Goal: Task Accomplishment & Management: Complete application form

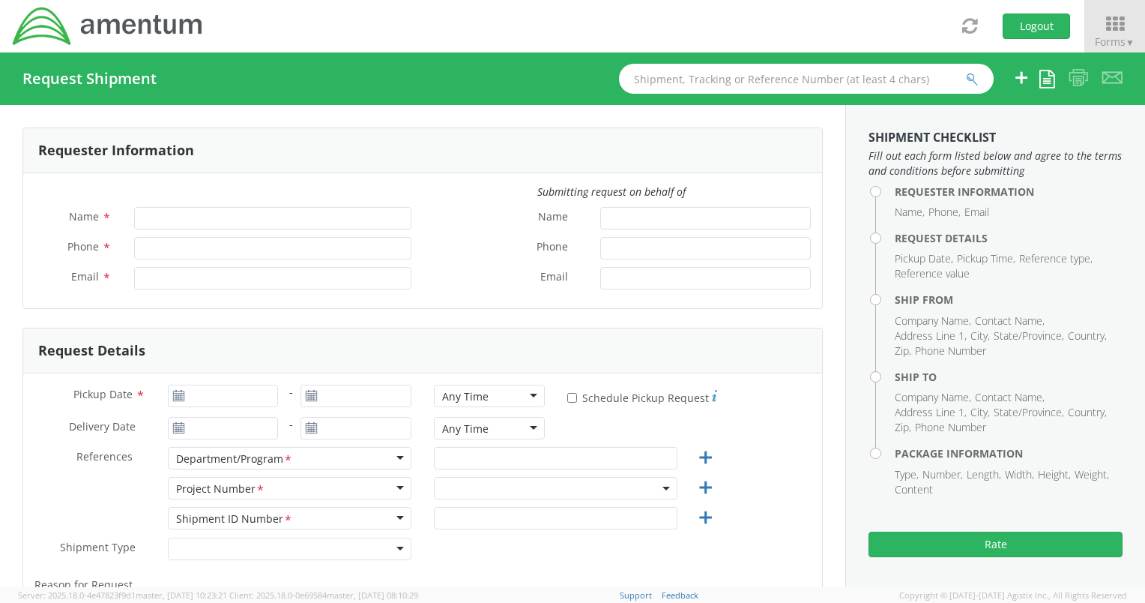
type input "[PERSON_NAME]"
type input "[PHONE_NUMBER]"
type input "[PERSON_NAME][EMAIL_ADDRESS][PERSON_NAME][DOMAIN_NAME]"
select select "OVBD.600501.00000"
click at [1116, 21] on icon at bounding box center [1115, 23] width 70 height 21
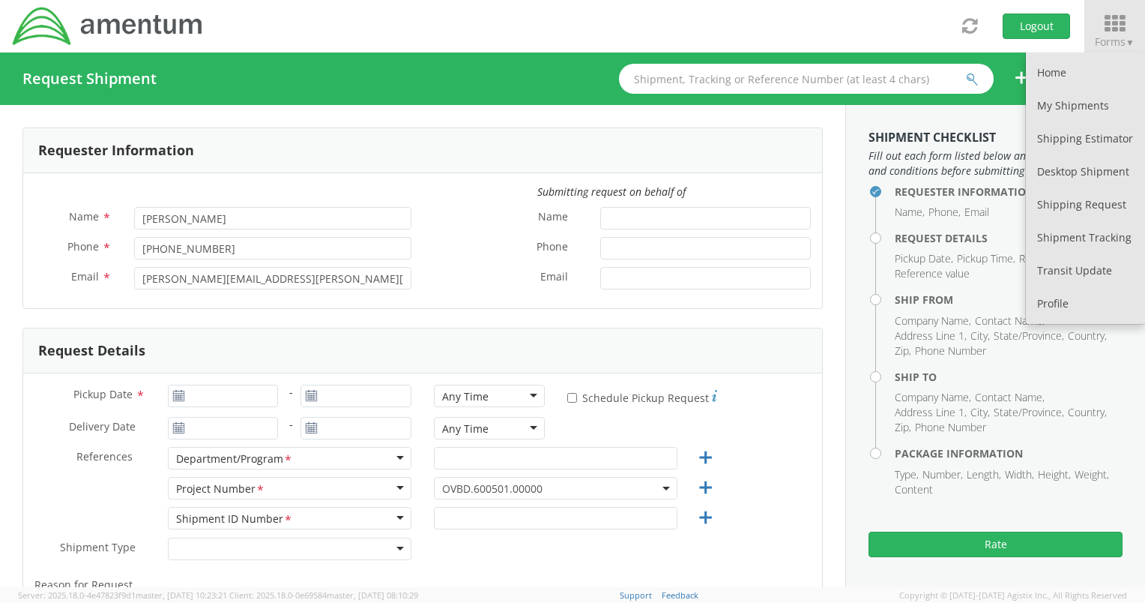
click at [859, 19] on div "Toggle navigation Logout Forms ▼ Home My Shipments Shipping Estimator Desktop S…" at bounding box center [572, 26] width 1145 height 52
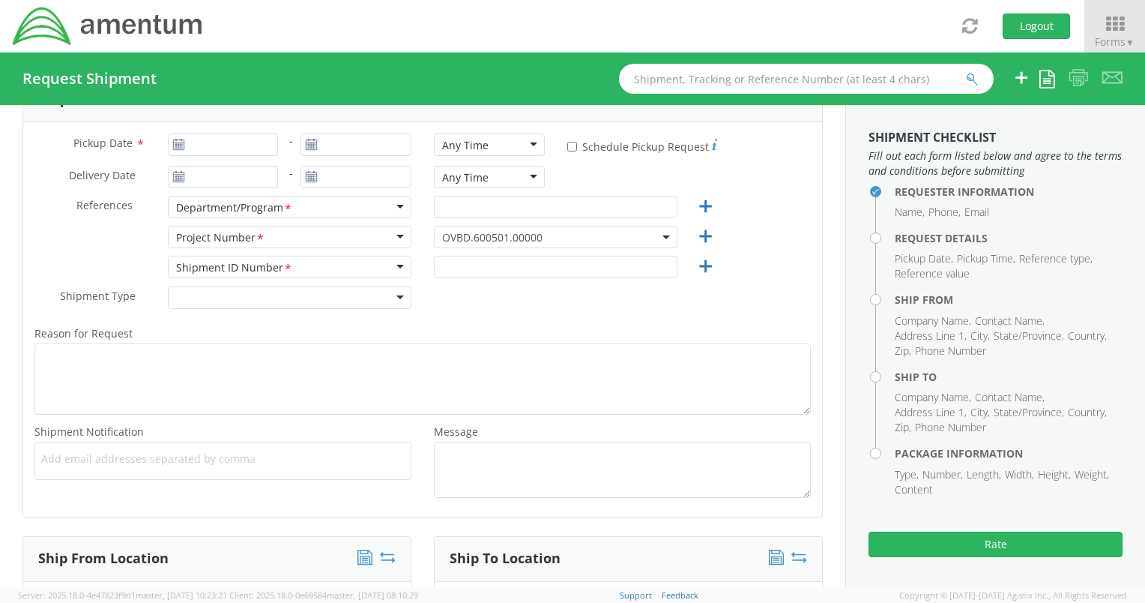
scroll to position [225, 0]
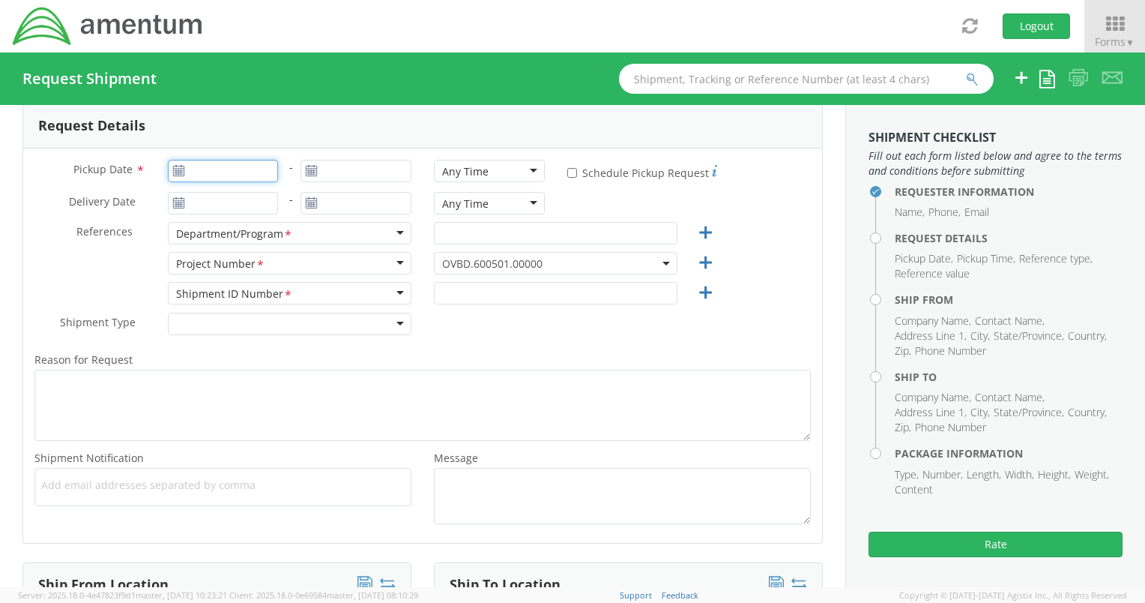
type input "[DATE]"
click at [229, 171] on input "[DATE]" at bounding box center [223, 171] width 111 height 22
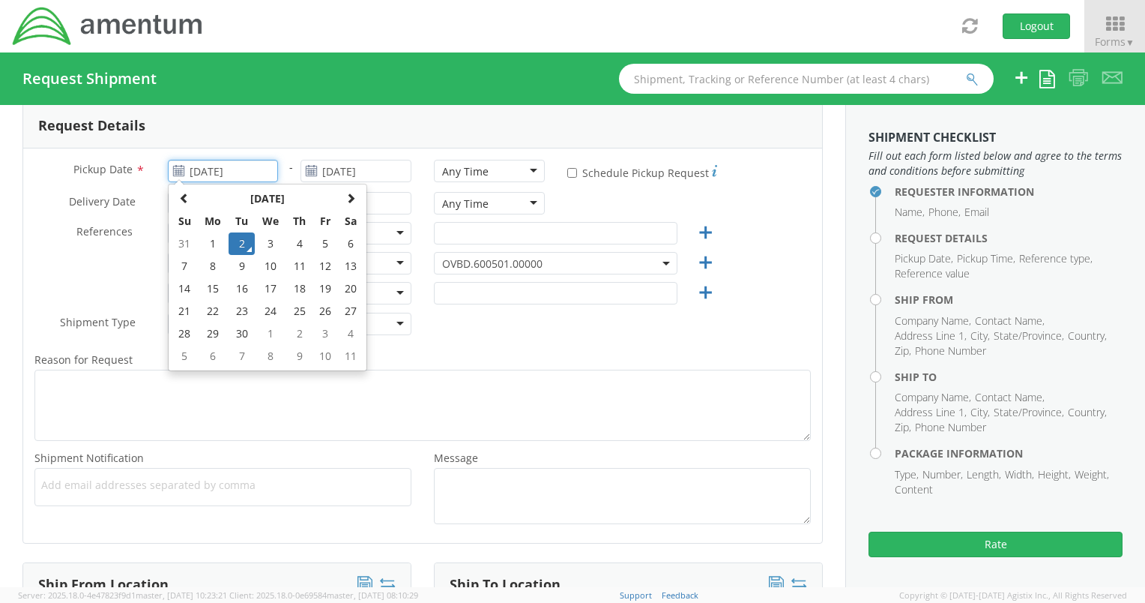
click at [240, 246] on td "2" at bounding box center [242, 243] width 26 height 22
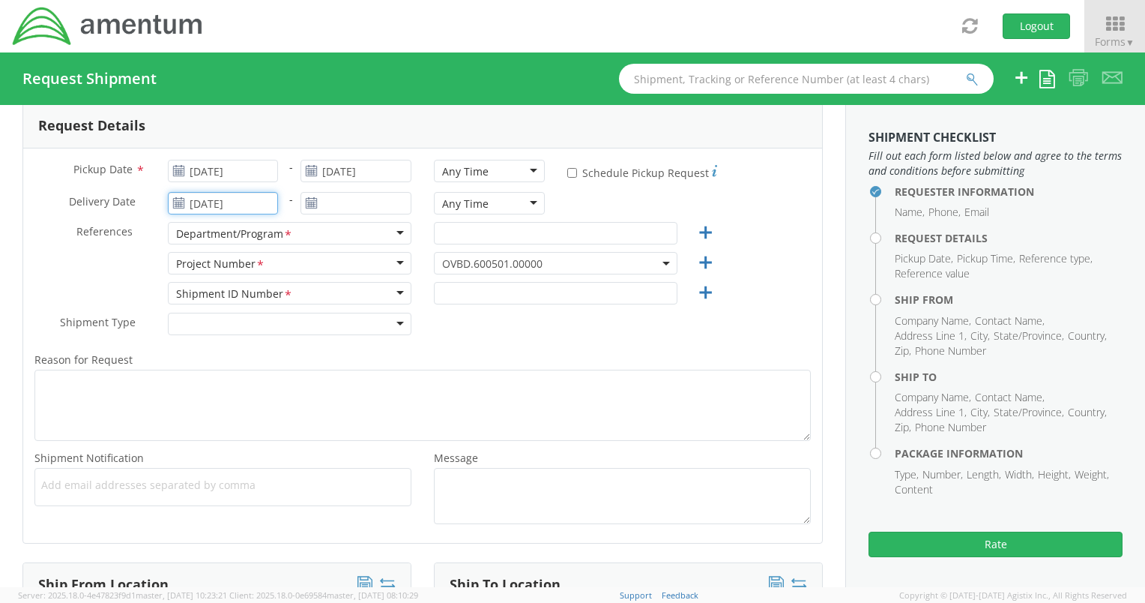
click at [220, 208] on input "[DATE]" at bounding box center [223, 203] width 111 height 22
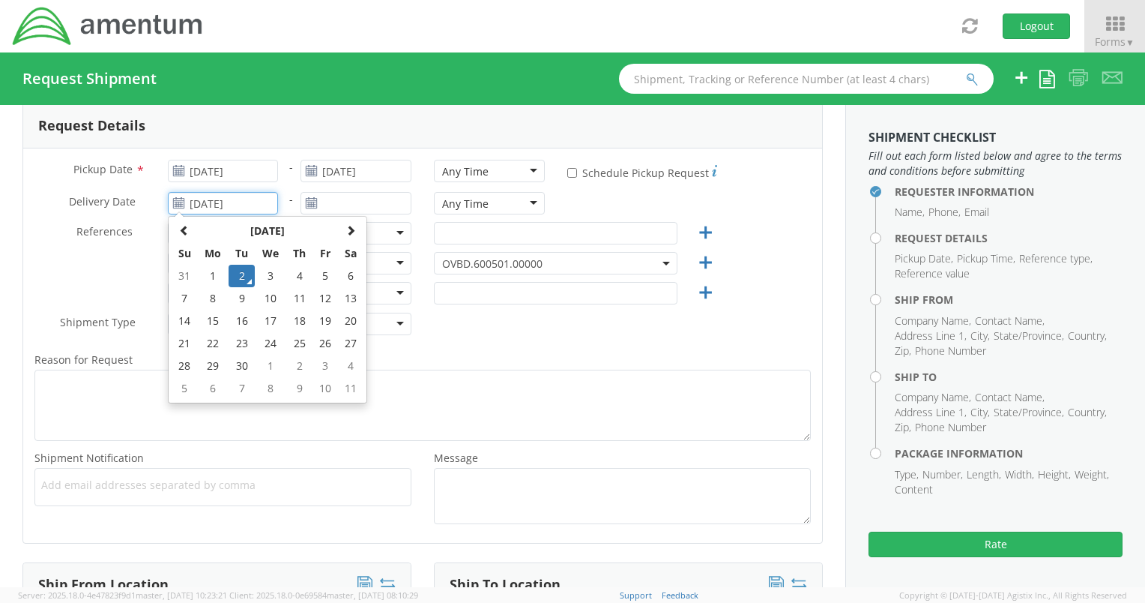
click at [199, 302] on td "8" at bounding box center [213, 298] width 31 height 22
type input "[DATE]"
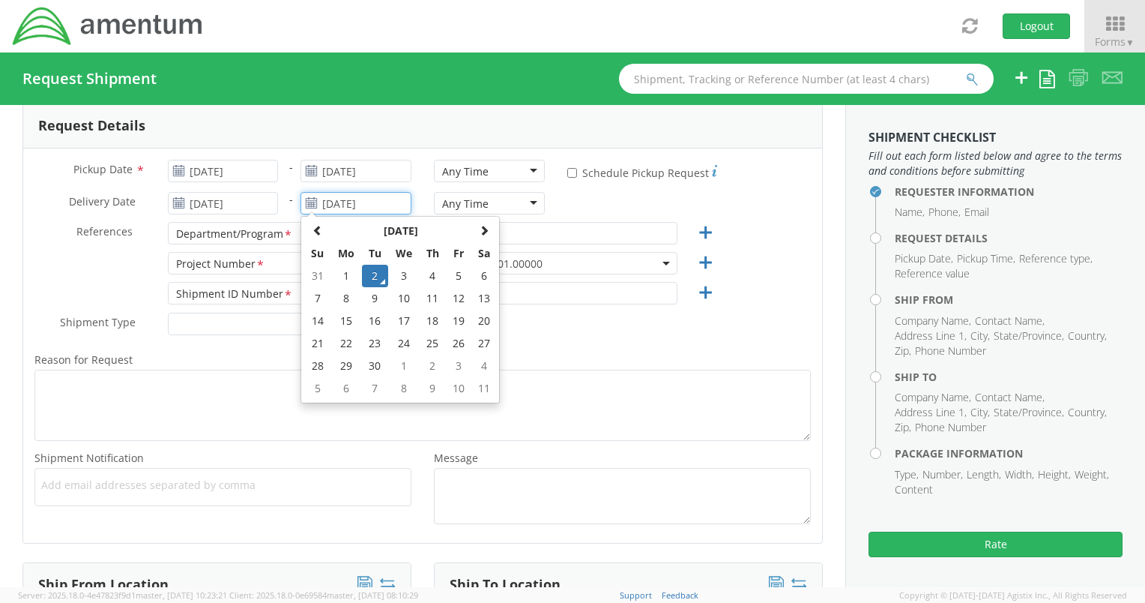
click at [350, 202] on input "[DATE]" at bounding box center [356, 203] width 111 height 22
click at [342, 297] on td "8" at bounding box center [346, 298] width 31 height 22
type input "[DATE]"
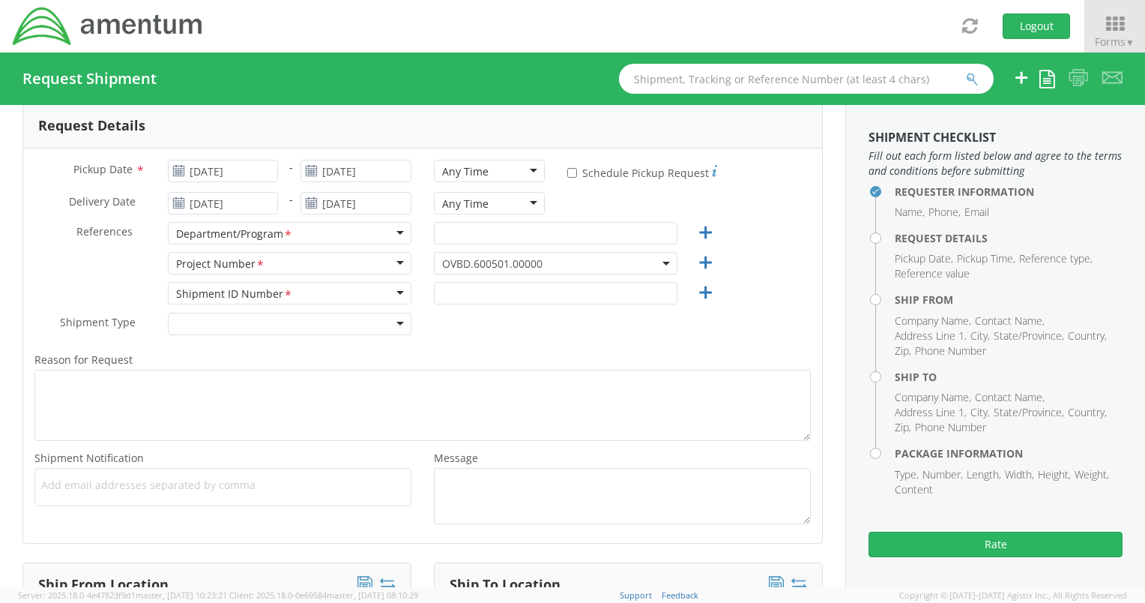
click at [522, 200] on div "Any Time" at bounding box center [489, 203] width 111 height 22
click at [588, 204] on div "Delivery Date * [DATE] - [DATE] Any Time Any Time Any Time 7:00 am - 10:00 am 1…" at bounding box center [422, 207] width 799 height 30
click at [395, 325] on div at bounding box center [290, 324] width 244 height 22
click at [453, 331] on div "Shipment Type * Batch Regular" at bounding box center [422, 328] width 799 height 30
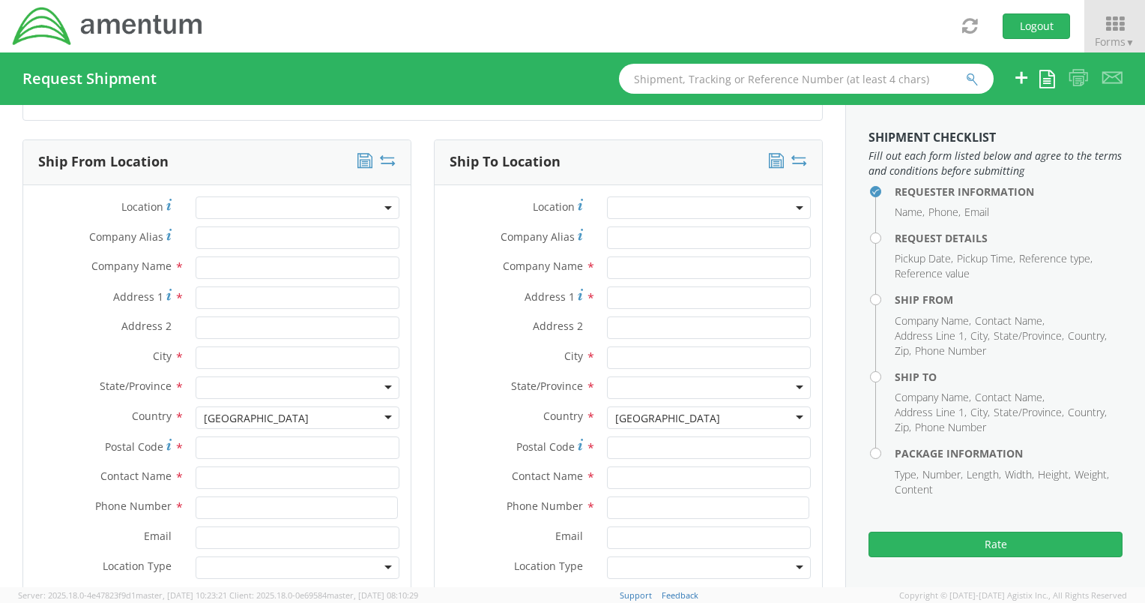
scroll to position [675, 0]
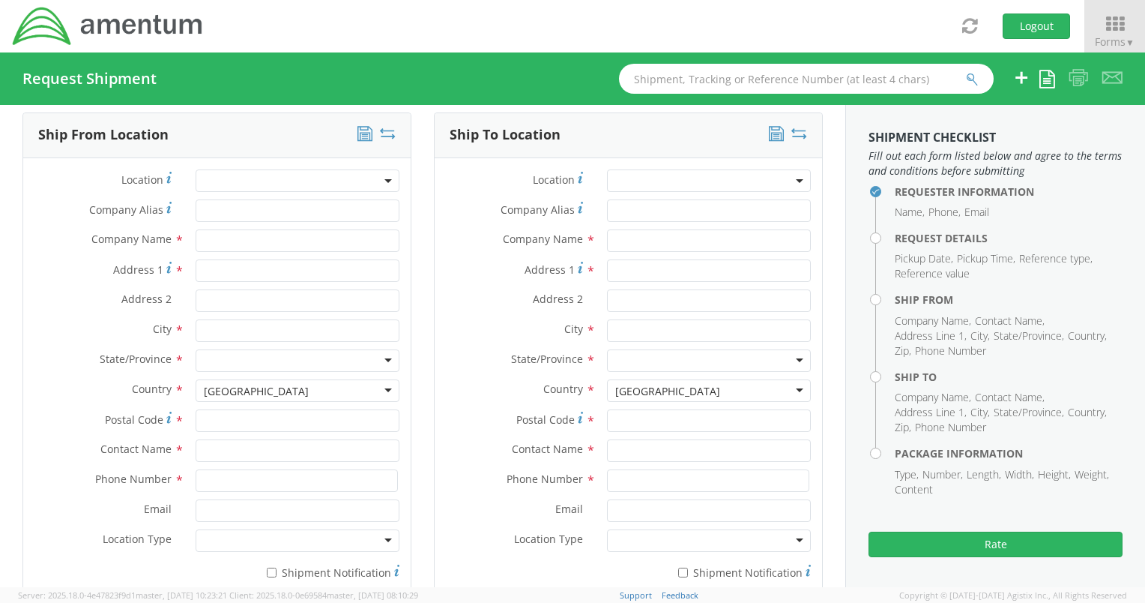
click at [320, 181] on span at bounding box center [298, 180] width 204 height 22
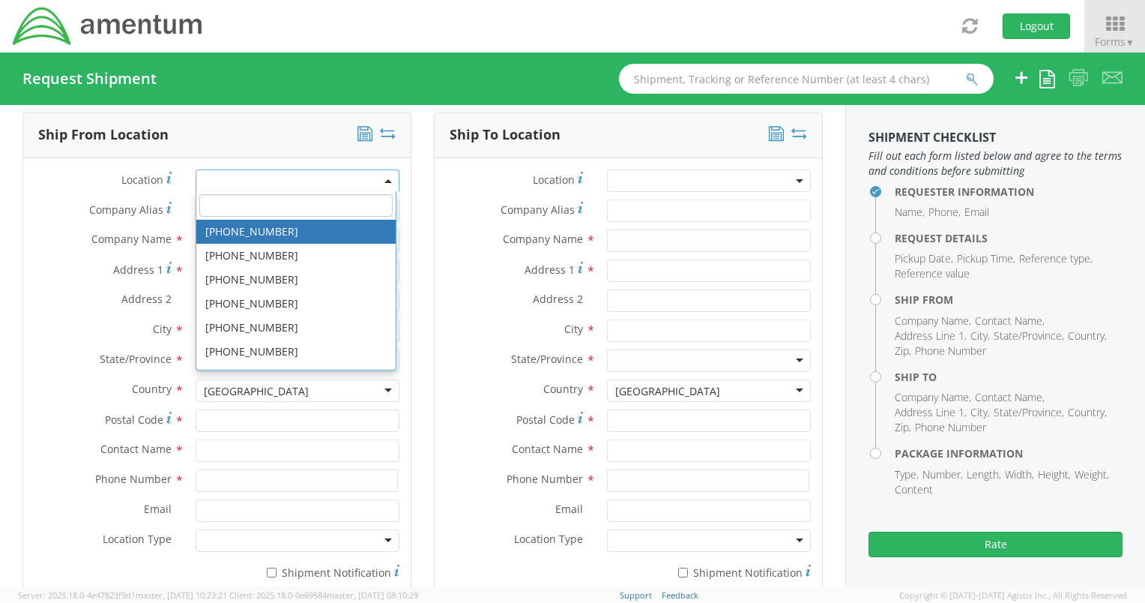
click at [296, 213] on input "search" at bounding box center [295, 205] width 193 height 22
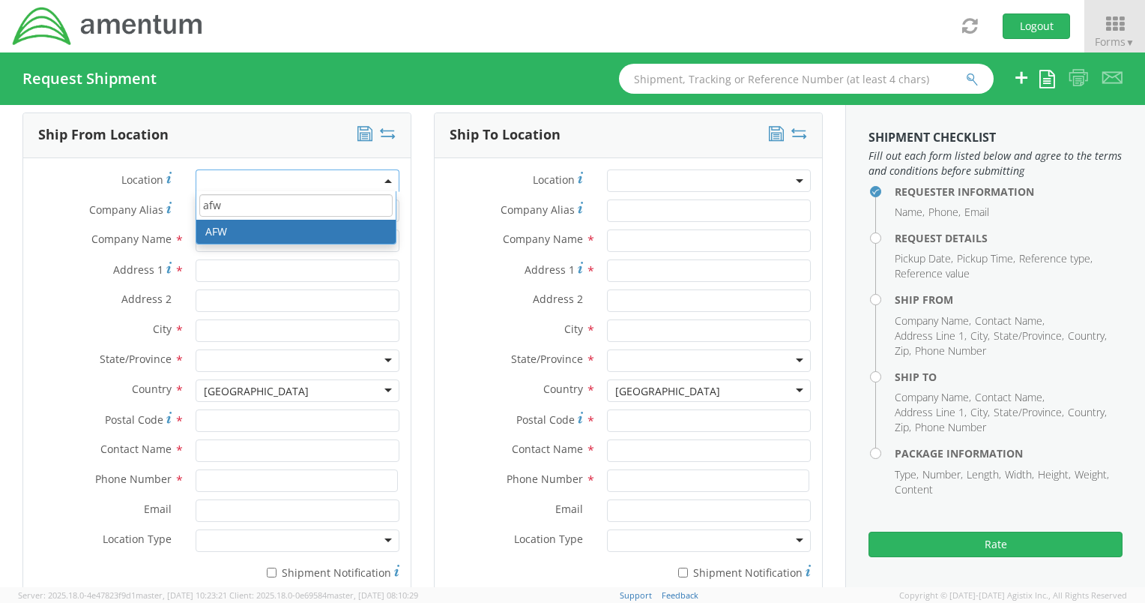
type input "afw"
type input "Amentum Services, Inc."
type input "[STREET_ADDRESS]"
type input "[GEOGRAPHIC_DATA]"
type input "76177"
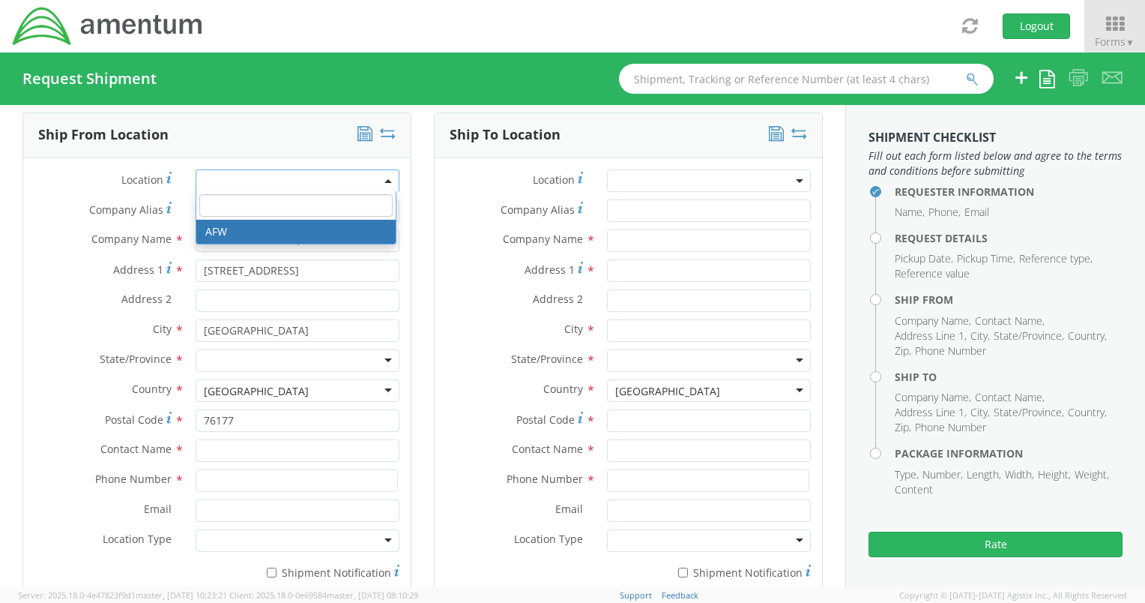
select select "34021"
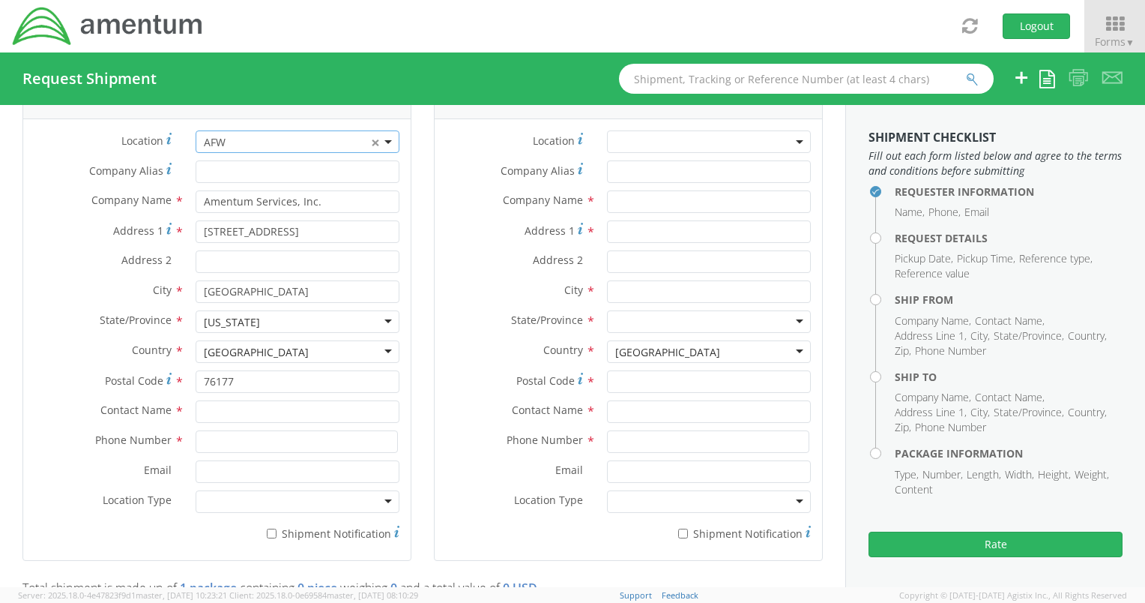
scroll to position [750, 0]
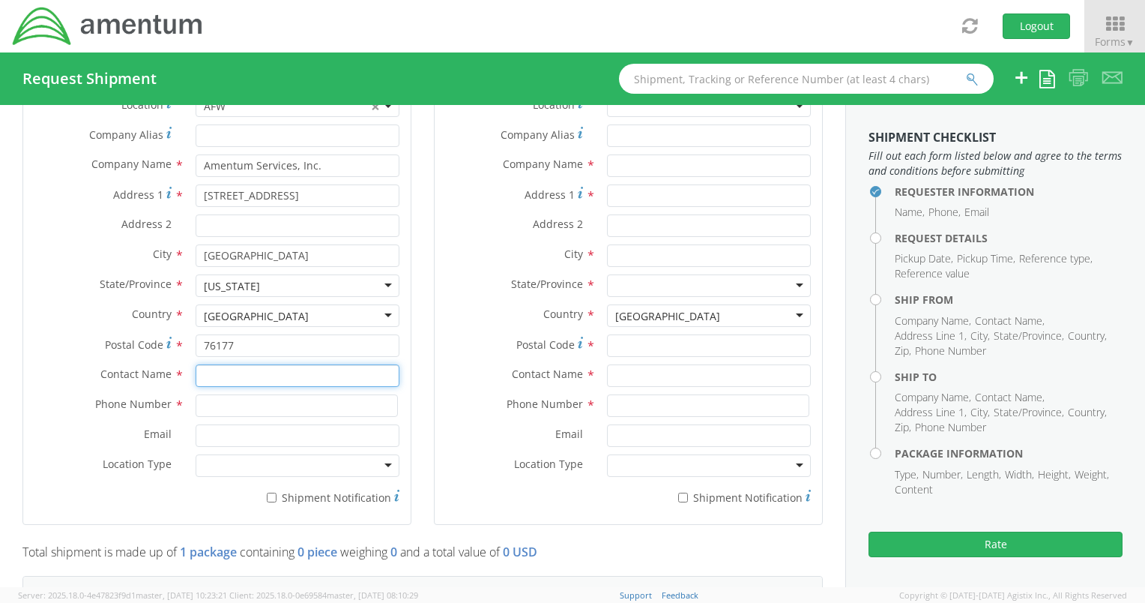
click at [232, 369] on input "text" at bounding box center [298, 375] width 204 height 22
type input "[PERSON_NAME]"
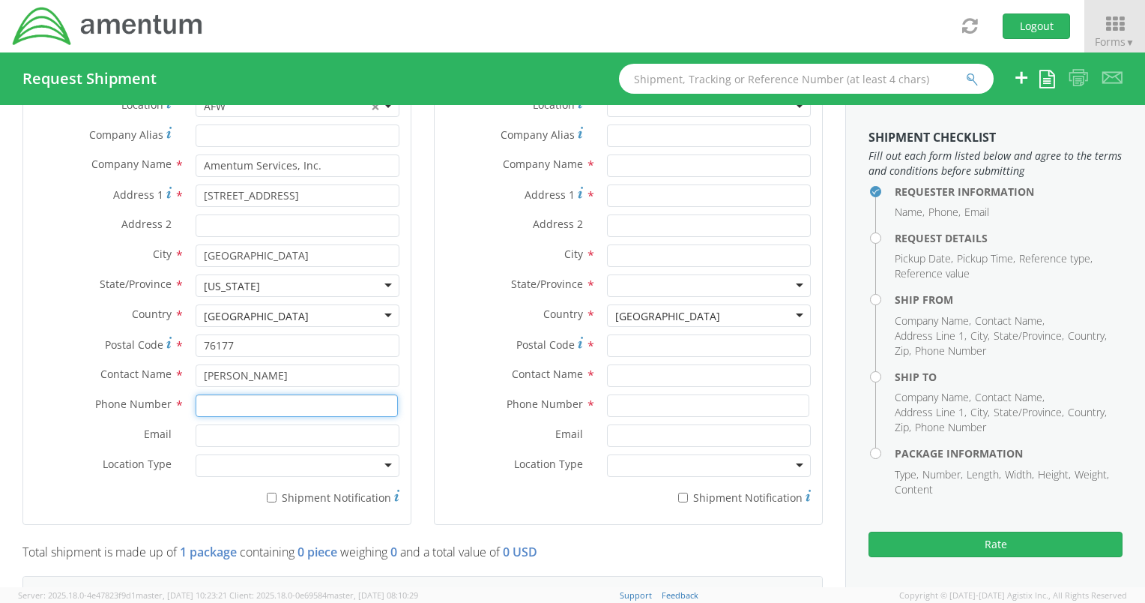
type input "9728164415"
type input "[PERSON_NAME][EMAIL_ADDRESS][PERSON_NAME][DOMAIN_NAME]"
click at [303, 466] on div at bounding box center [298, 465] width 204 height 22
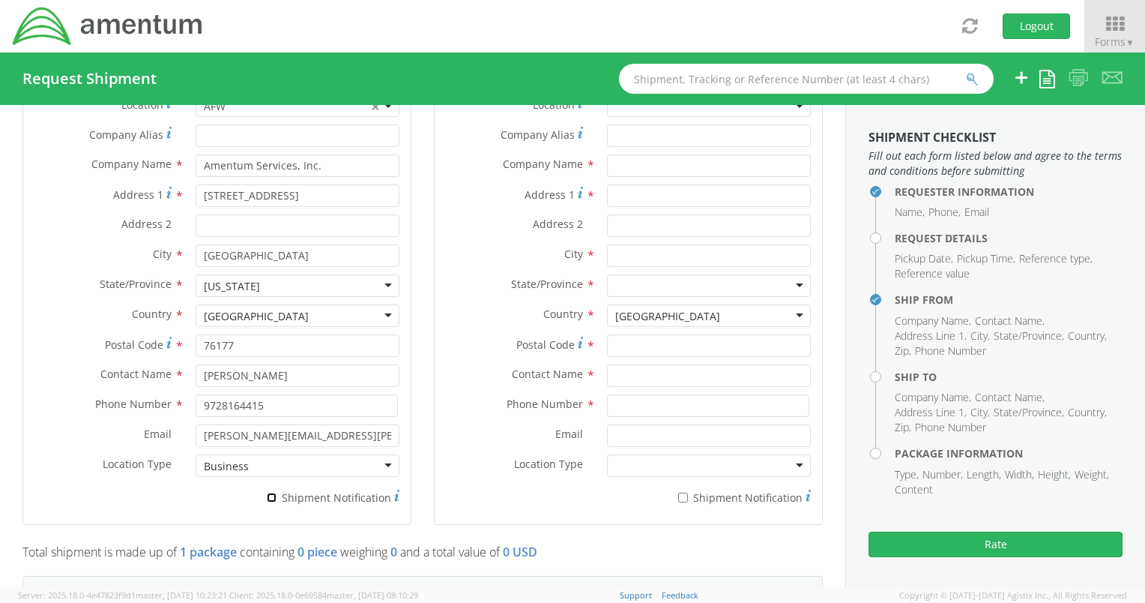
click at [269, 496] on input "* Shipment Notification" at bounding box center [272, 498] width 10 height 10
checkbox input "true"
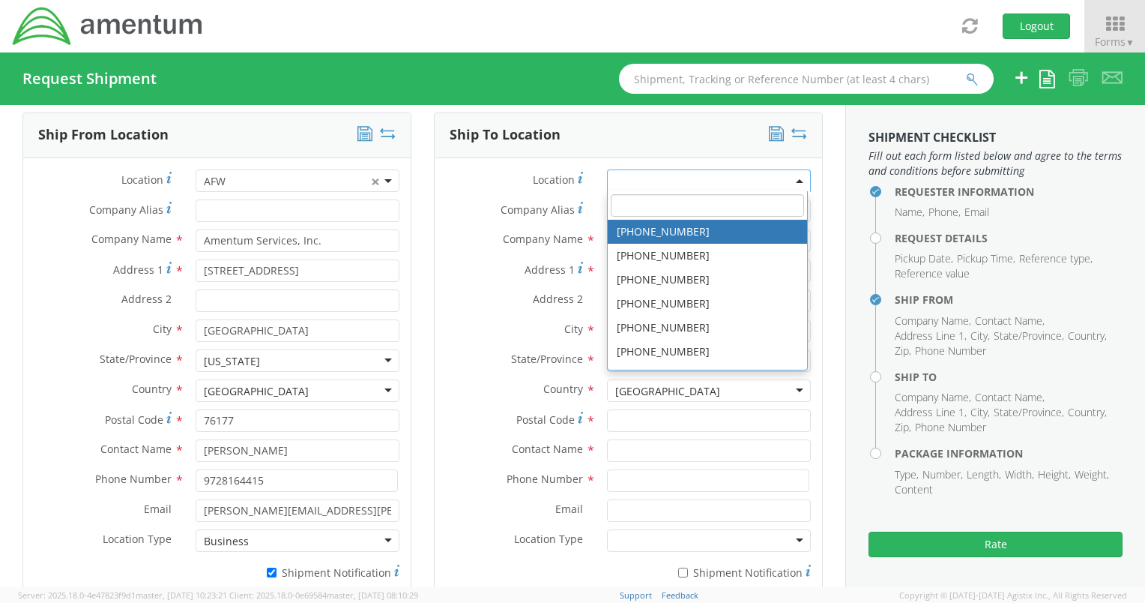
click at [713, 177] on span at bounding box center [709, 180] width 204 height 22
click at [690, 204] on input "search" at bounding box center [707, 205] width 193 height 22
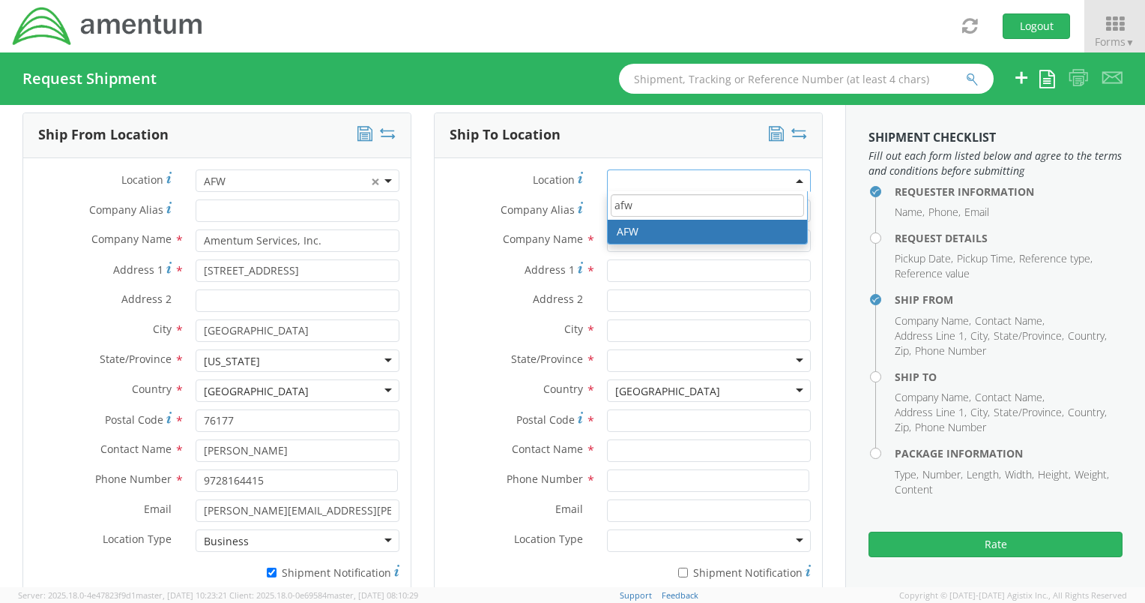
type input "afw"
type input "Amentum Services, Inc."
type input "[STREET_ADDRESS]"
type input "[GEOGRAPHIC_DATA]"
type input "76177"
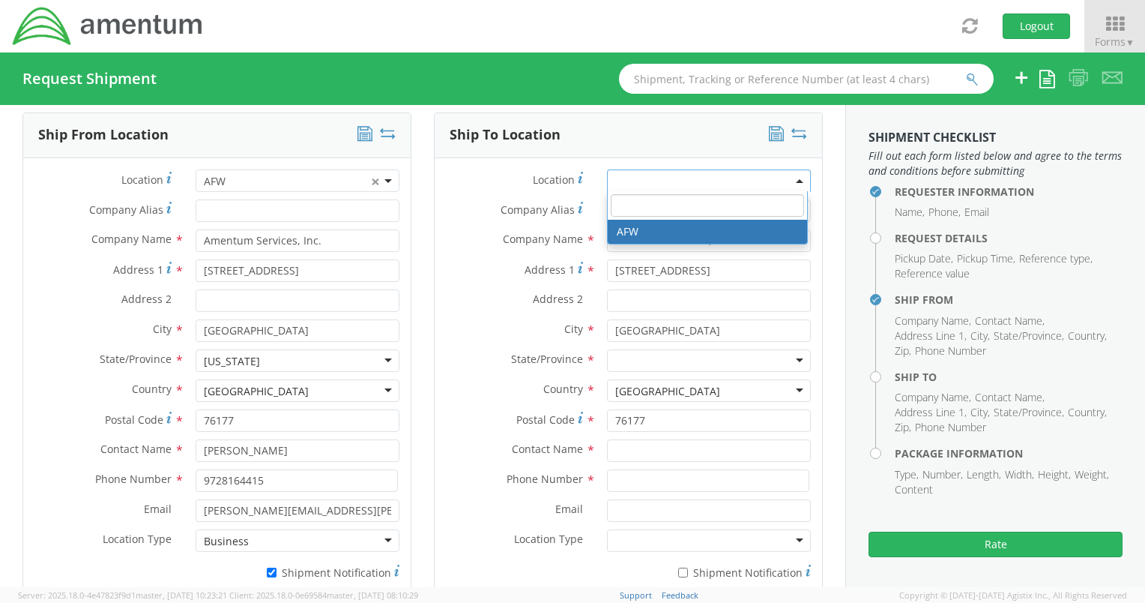
select select "34021"
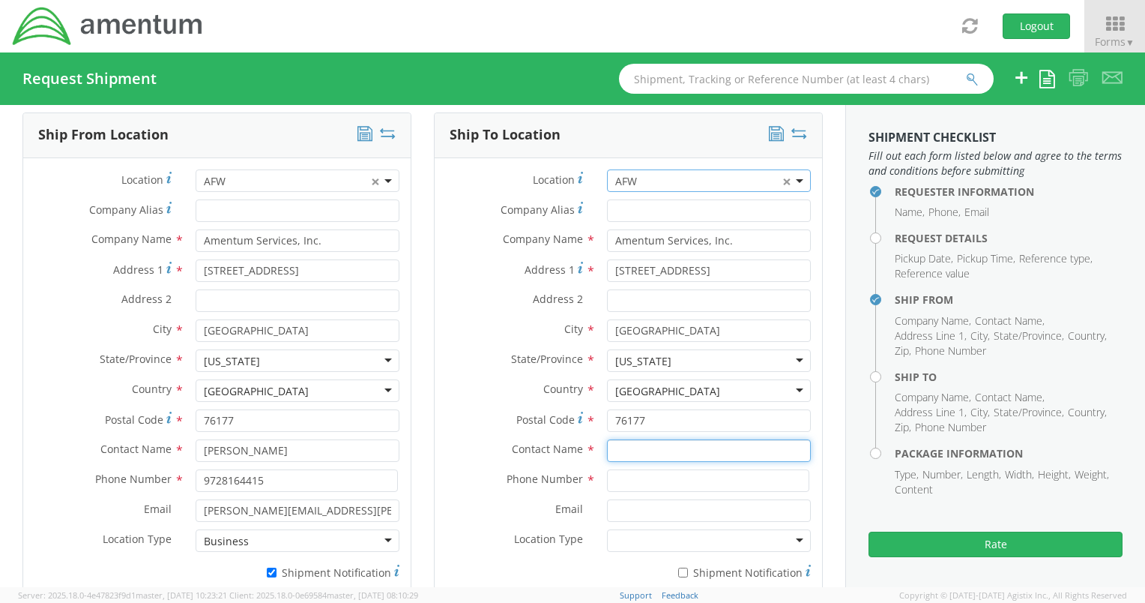
click at [635, 450] on input "text" at bounding box center [709, 450] width 204 height 22
type input "[PERSON_NAME]"
type input "9728164415"
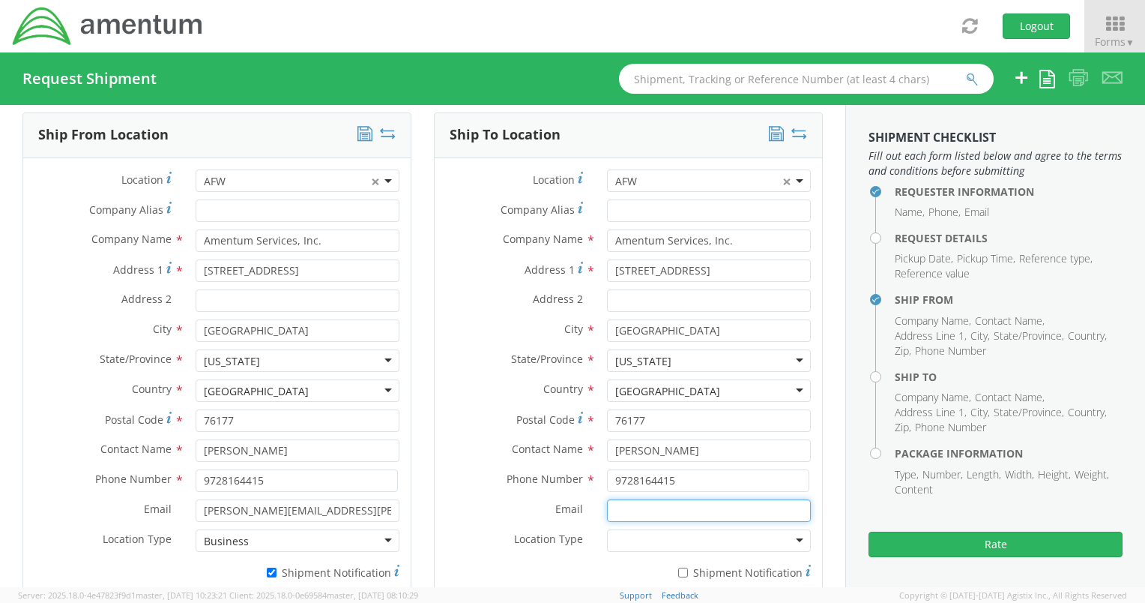
type input "[PERSON_NAME][EMAIL_ADDRESS][PERSON_NAME][DOMAIN_NAME]"
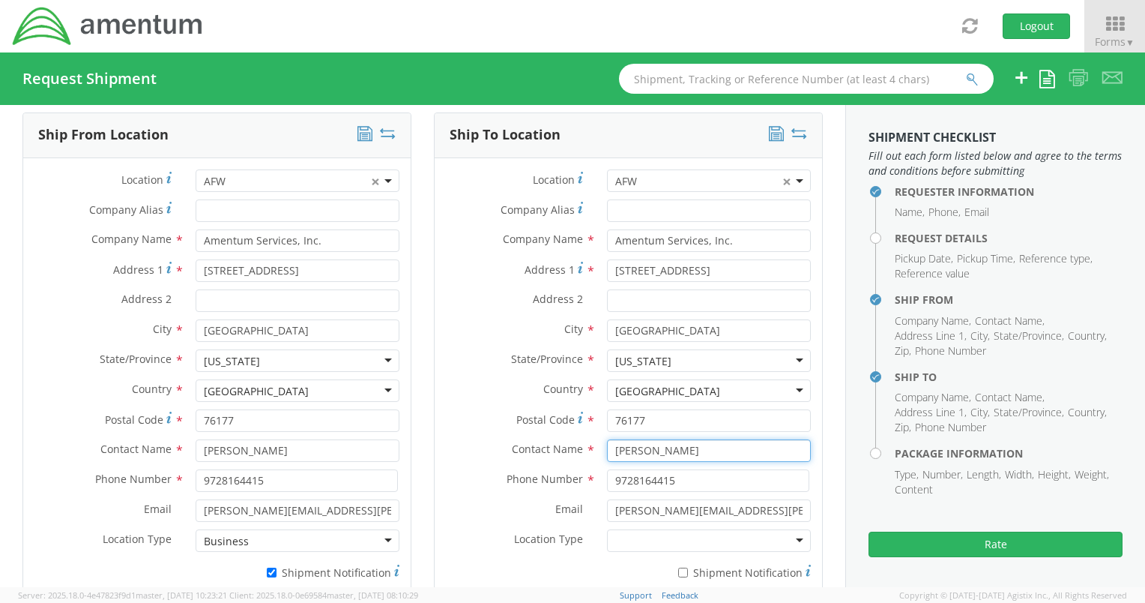
scroll to position [750, 0]
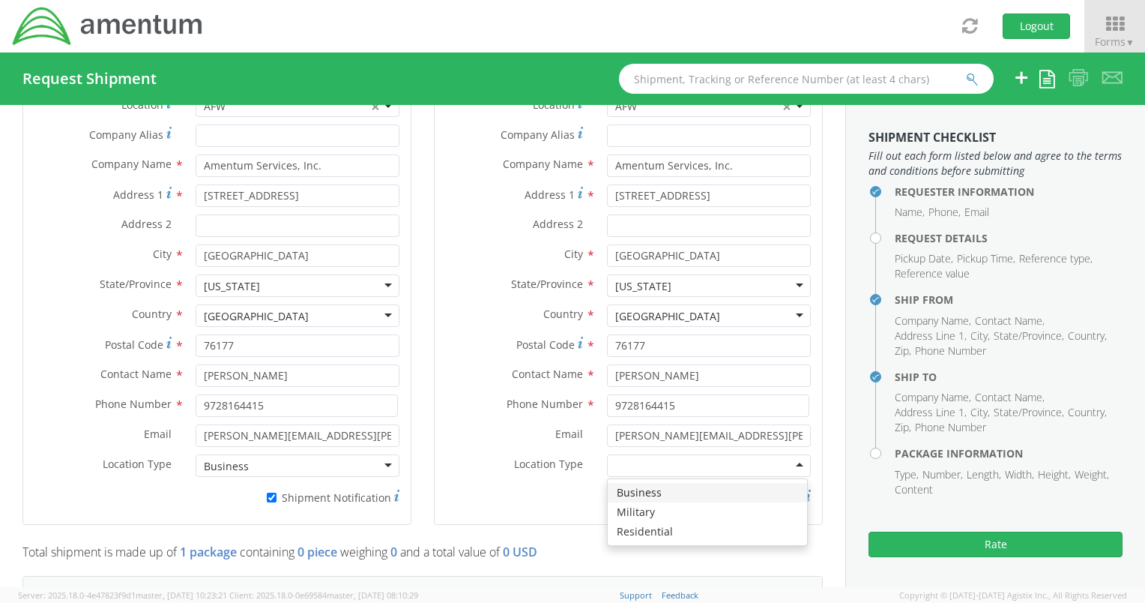
click at [690, 468] on div at bounding box center [709, 465] width 204 height 22
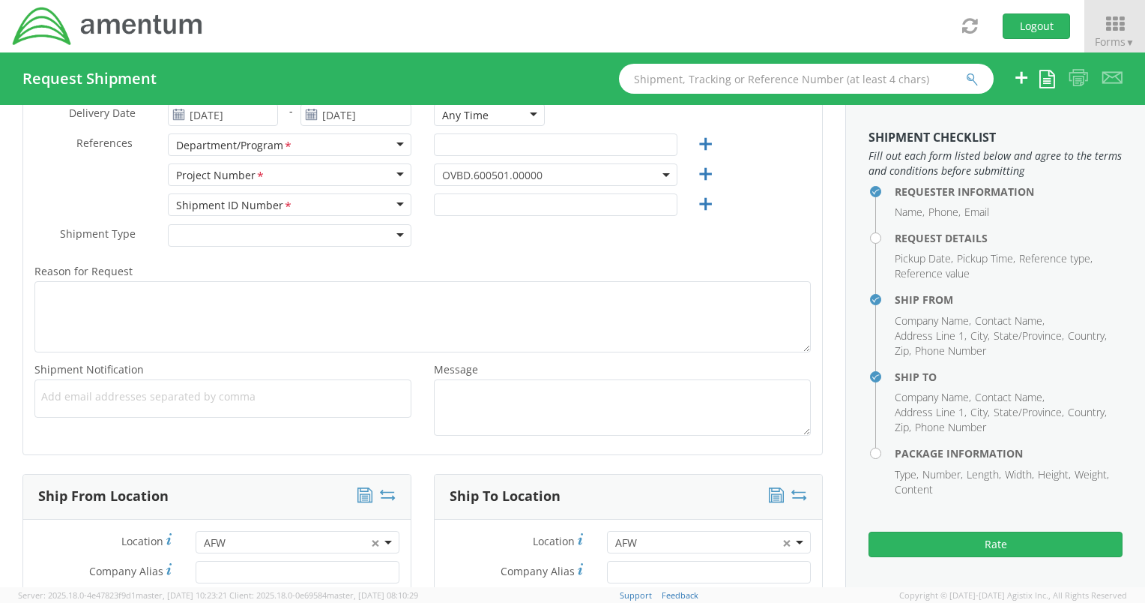
scroll to position [225, 0]
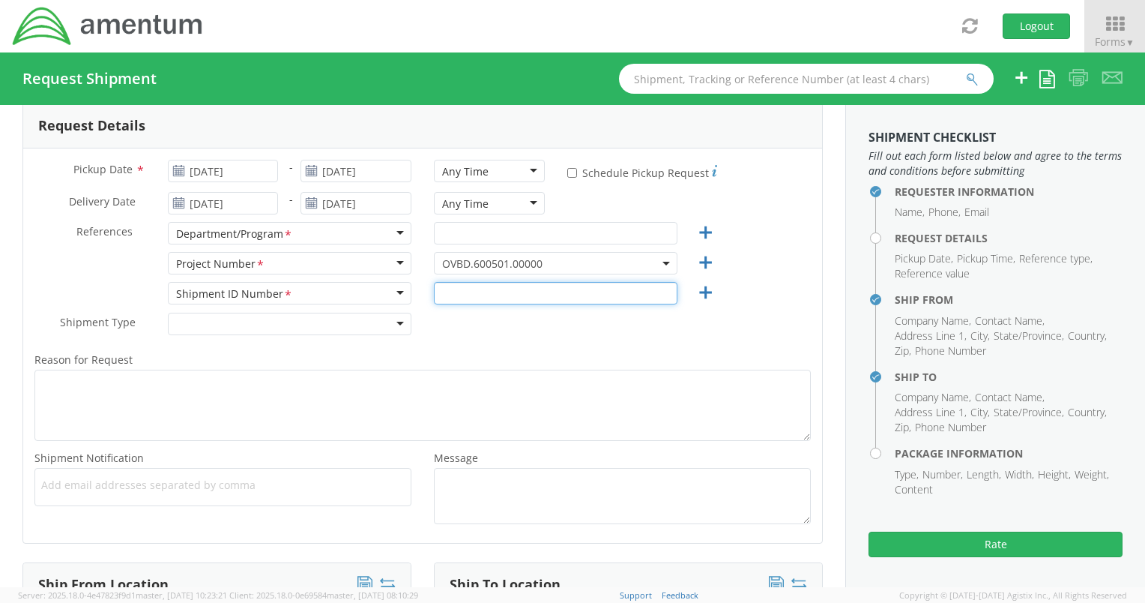
click at [627, 291] on input "text" at bounding box center [556, 293] width 244 height 22
type input "DIEGO"
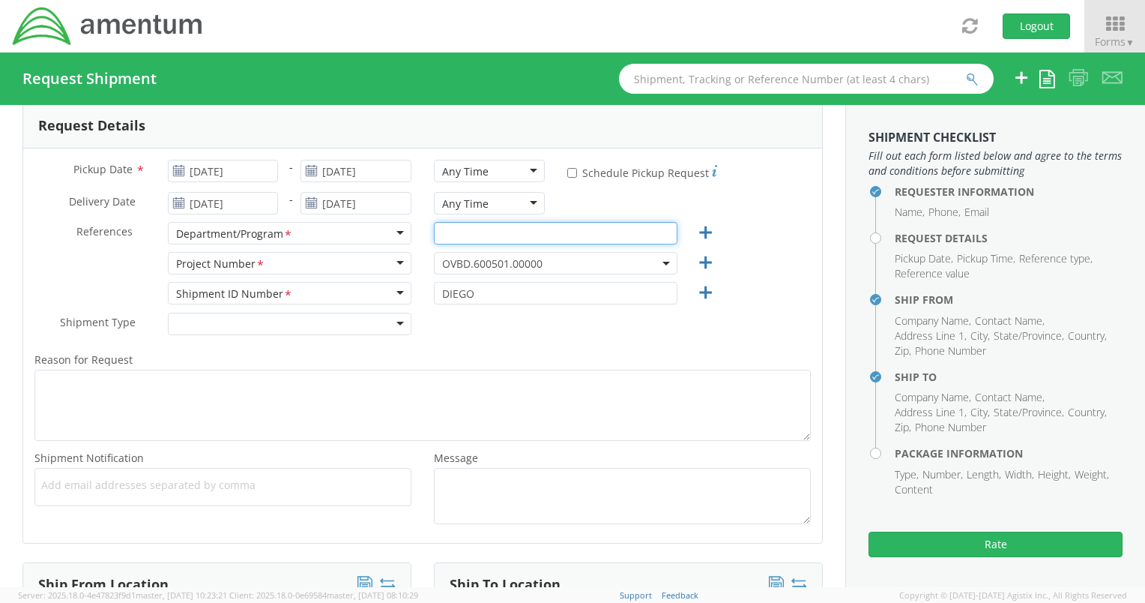
type input "BD - MS"
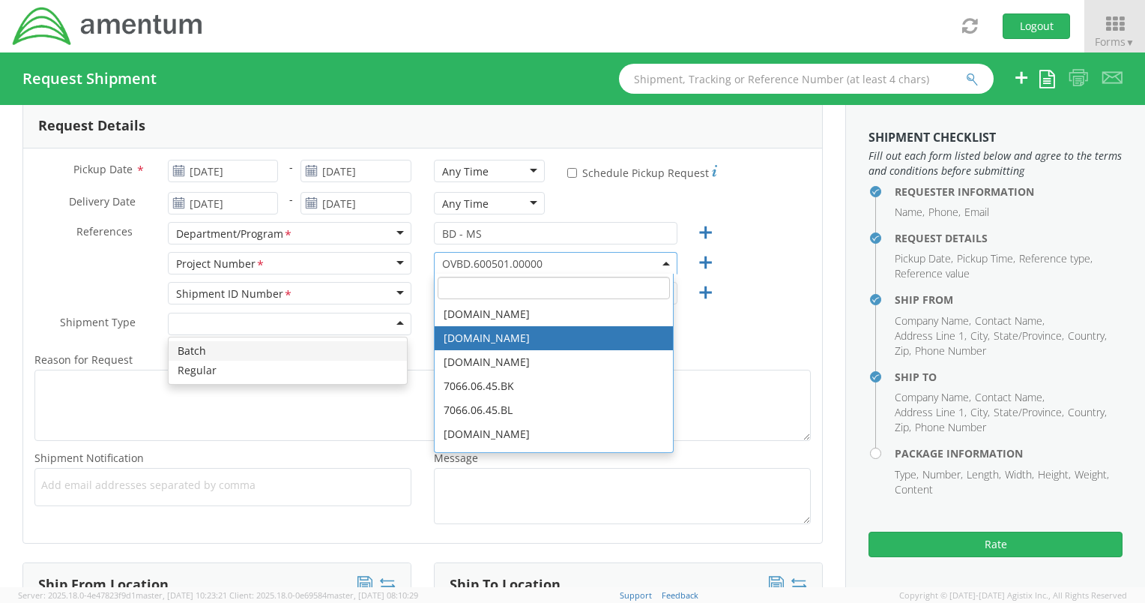
click at [777, 309] on div "Shipment ID Number <span class="required">*</span> Shipment ID Number * Account…" at bounding box center [422, 297] width 799 height 30
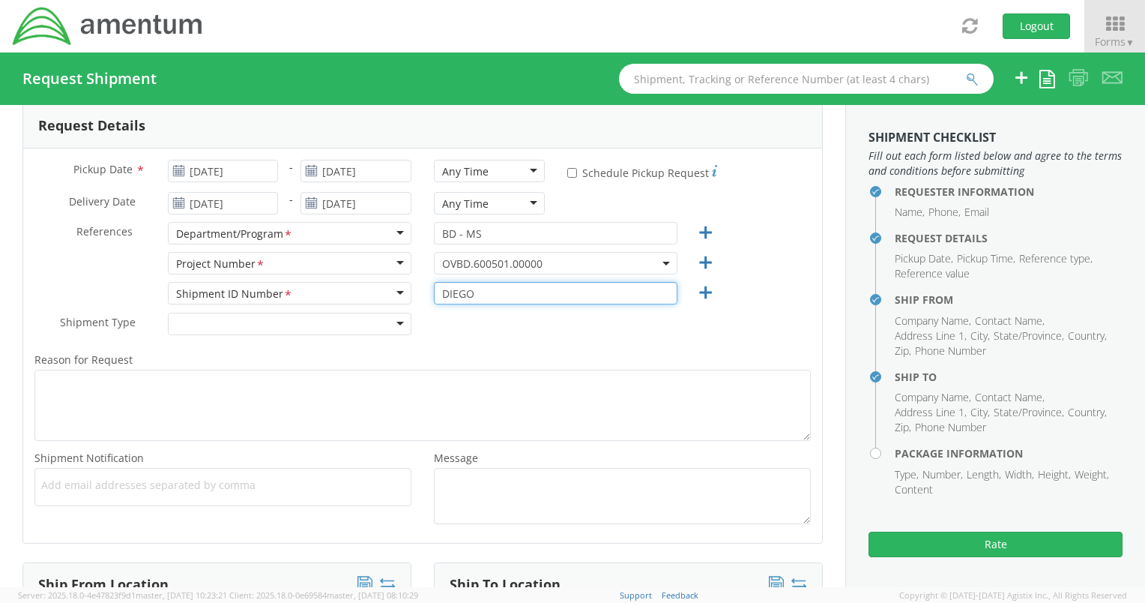
click at [537, 286] on input "DIEGO" at bounding box center [556, 293] width 244 height 22
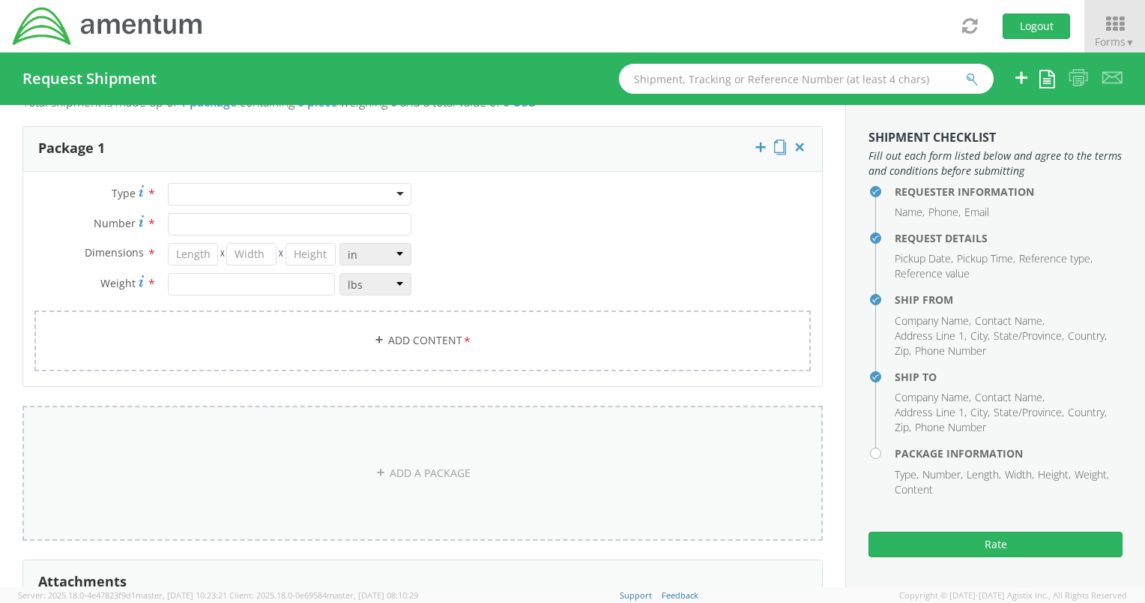
scroll to position [1124, 0]
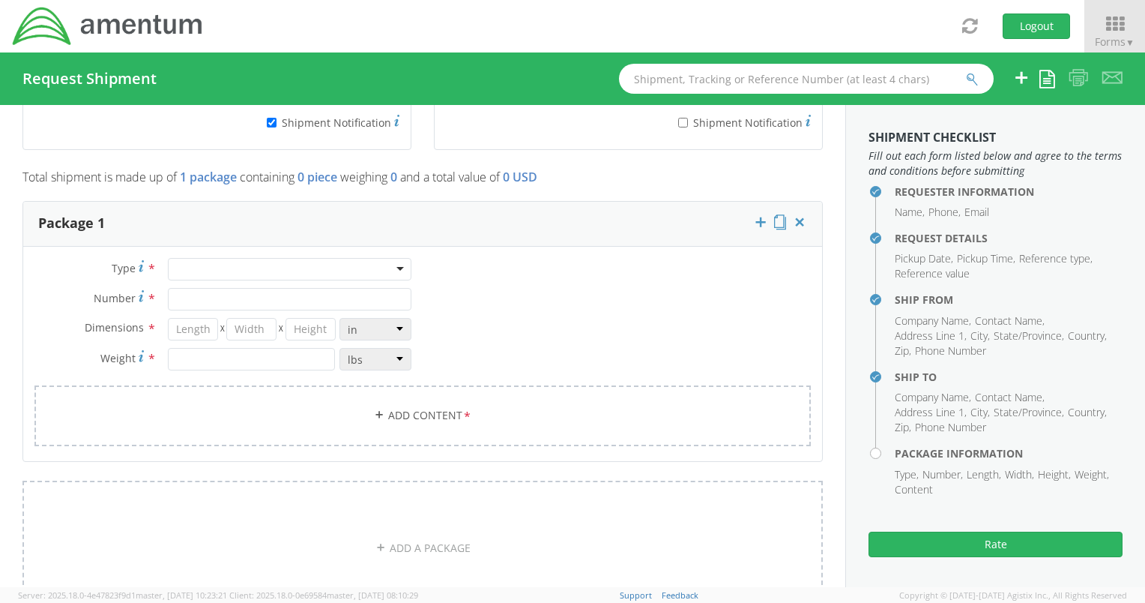
type input "[PERSON_NAME] RETURN"
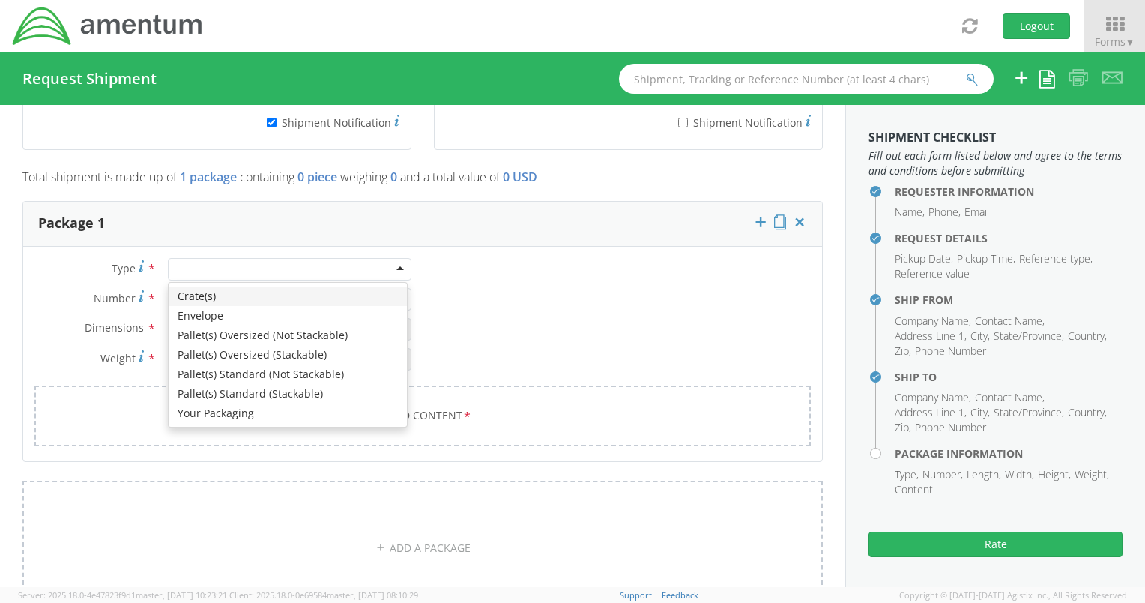
click at [361, 268] on div at bounding box center [290, 269] width 244 height 22
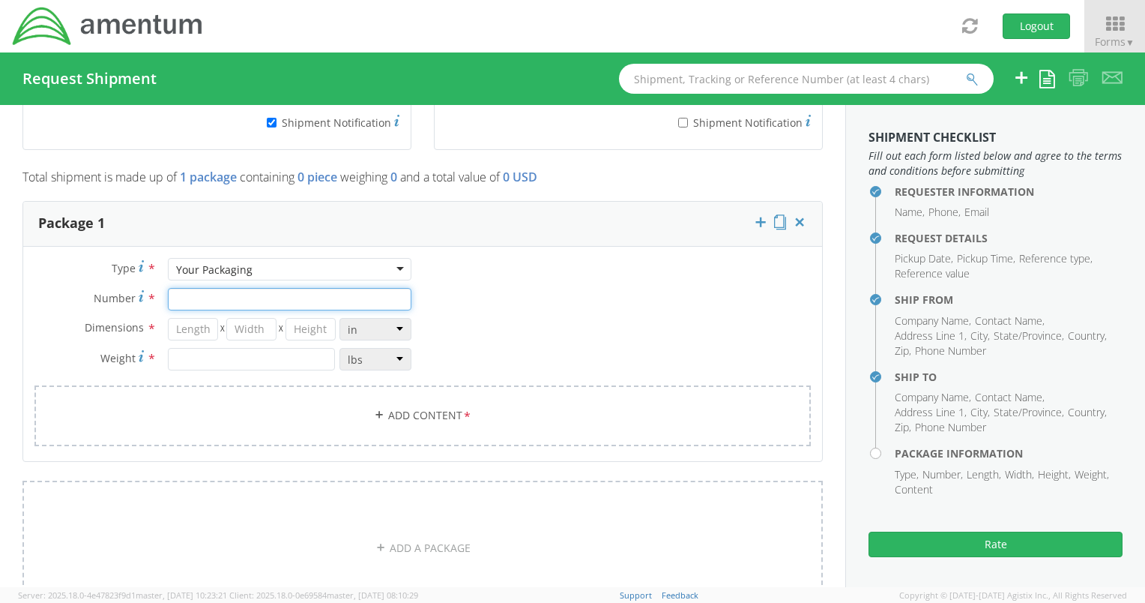
click at [231, 290] on input "Number *" at bounding box center [290, 299] width 244 height 22
type input "1"
click at [191, 333] on input "number" at bounding box center [193, 329] width 50 height 22
type input "22"
type input "14"
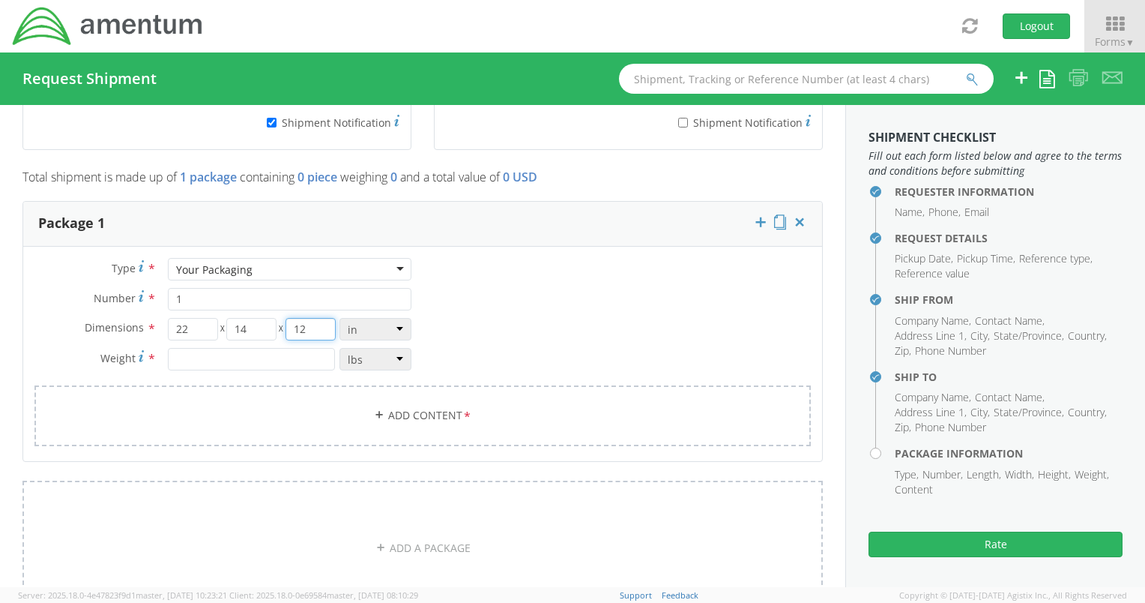
type input "12"
type input "50"
click at [387, 418] on link "Add Content *" at bounding box center [422, 415] width 777 height 61
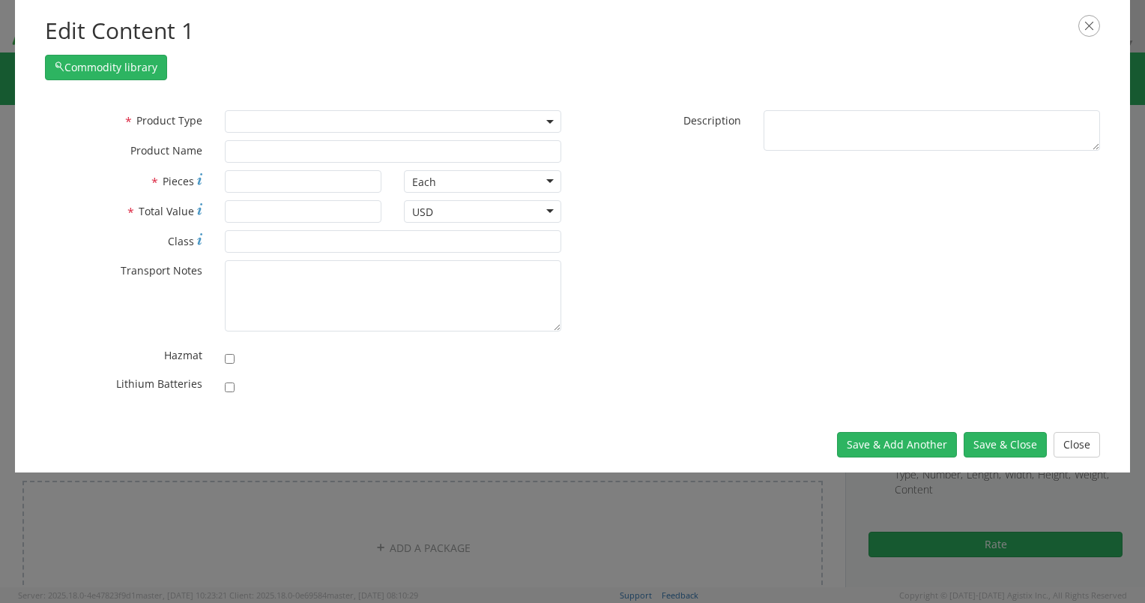
click at [248, 123] on span at bounding box center [393, 121] width 337 height 22
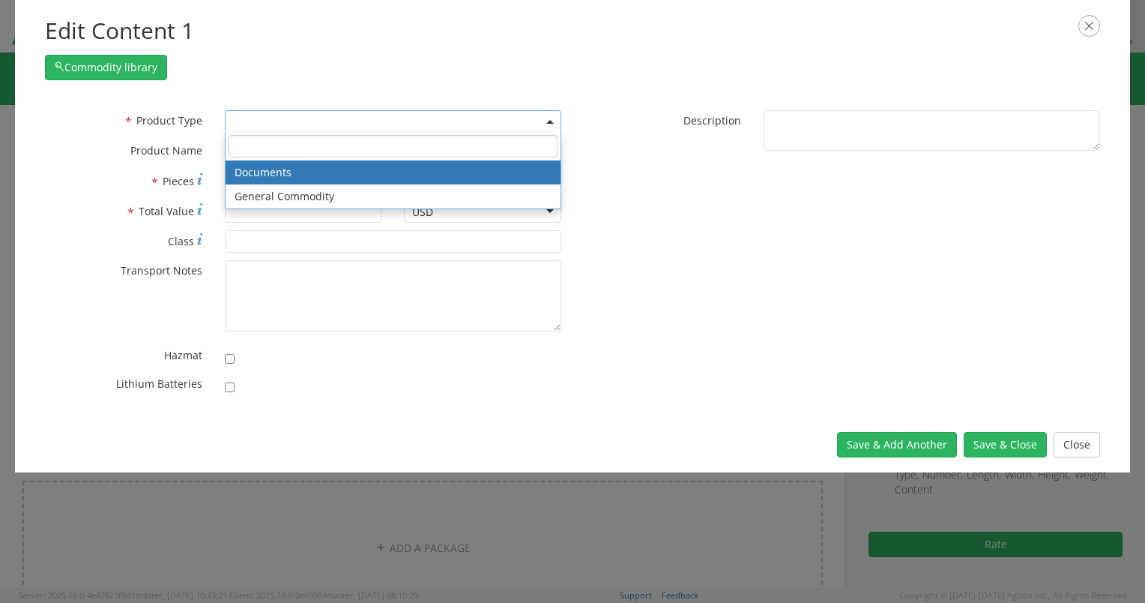
select select "DOCUMENT"
type input "Documents"
type input "1"
type textarea "Documents"
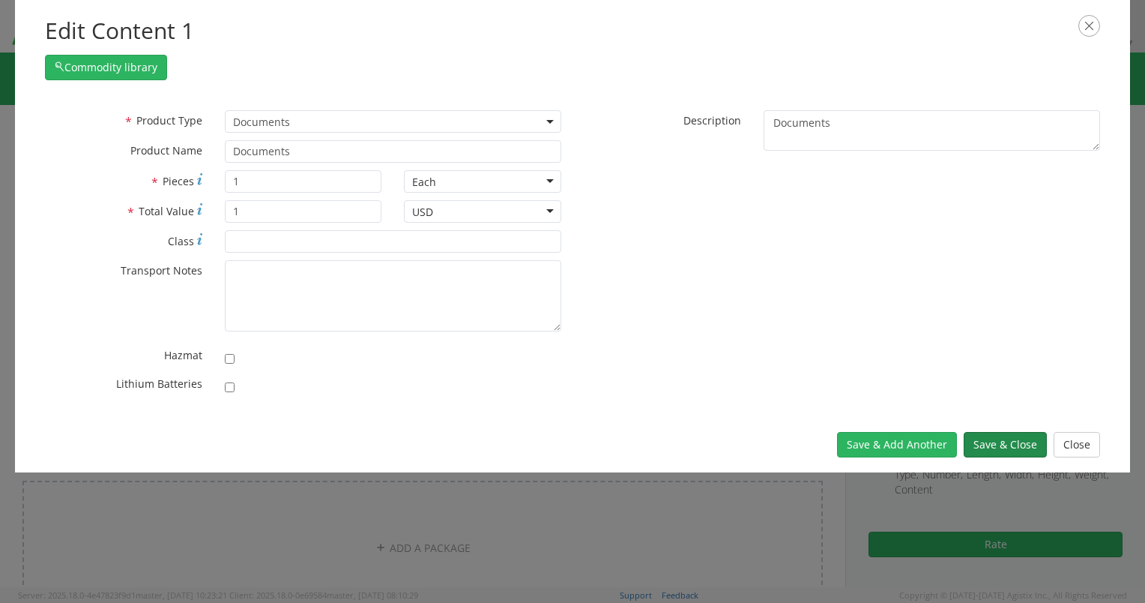
click at [1009, 445] on button "Save & Close" at bounding box center [1005, 444] width 83 height 25
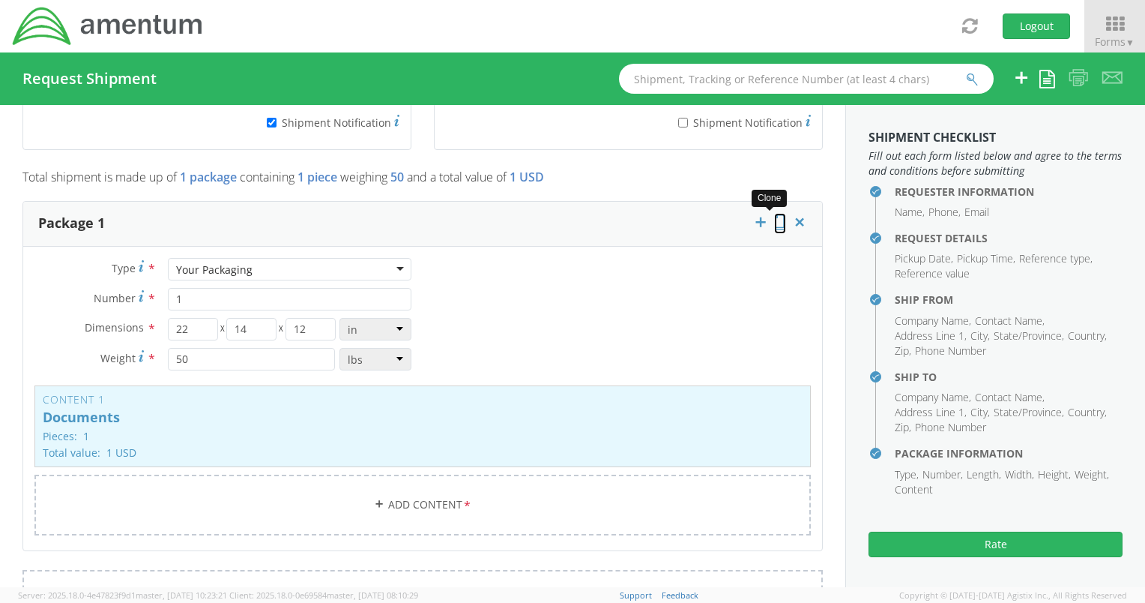
click at [774, 222] on icon at bounding box center [780, 221] width 12 height 15
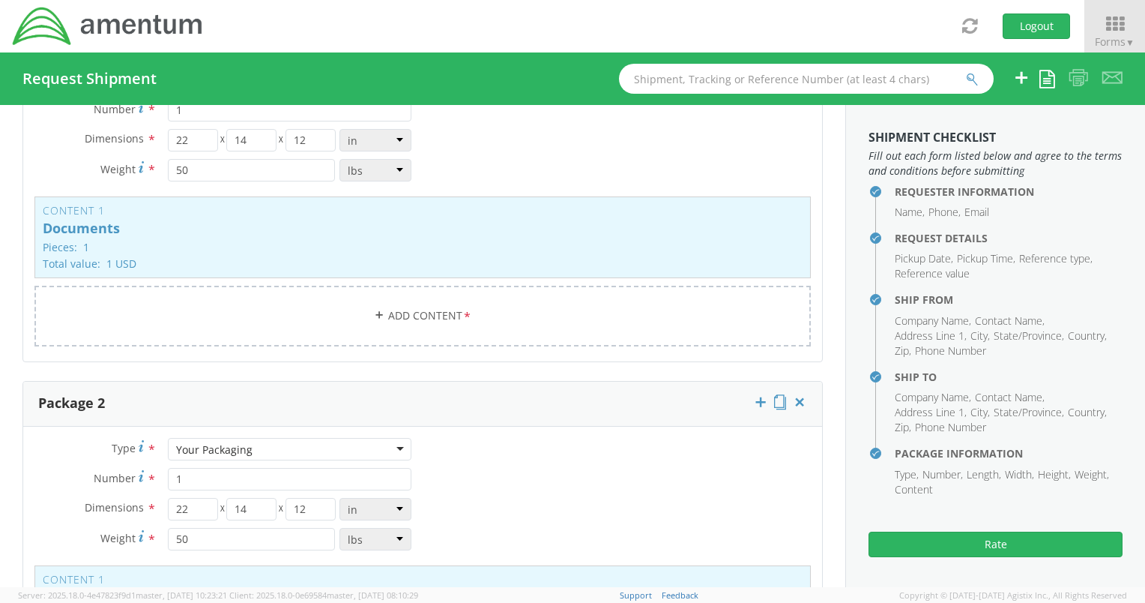
scroll to position [1499, 0]
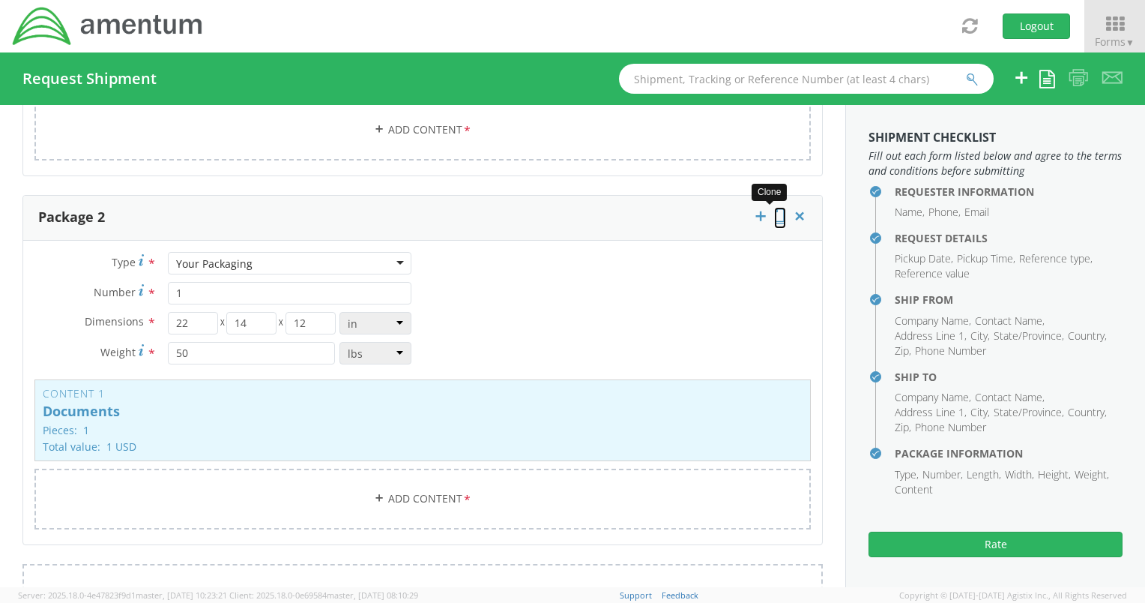
click at [774, 217] on icon at bounding box center [780, 215] width 12 height 15
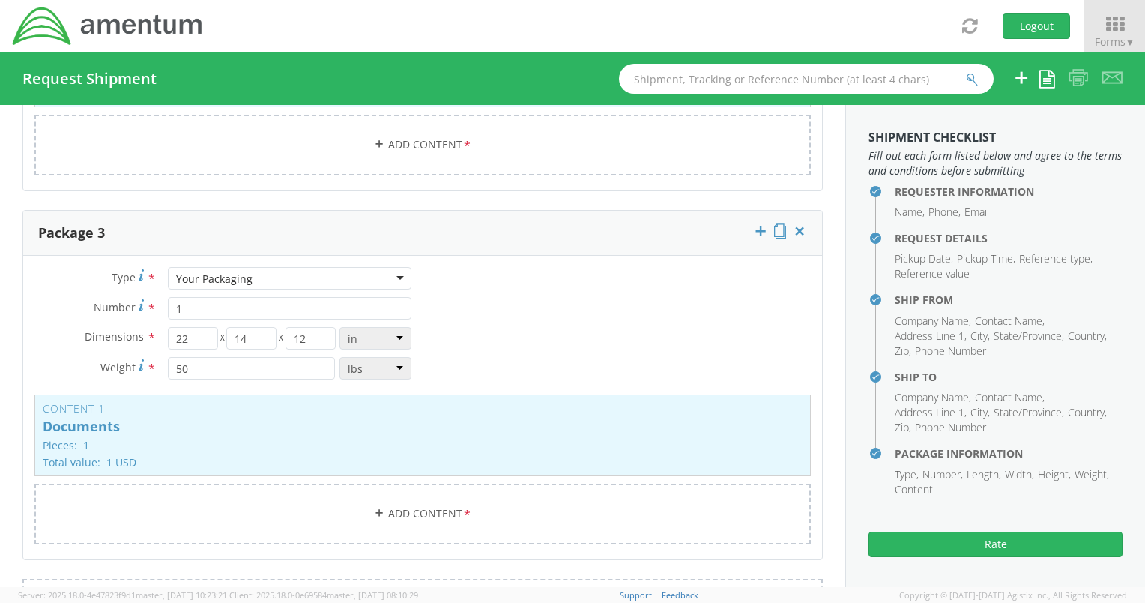
scroll to position [1949, 0]
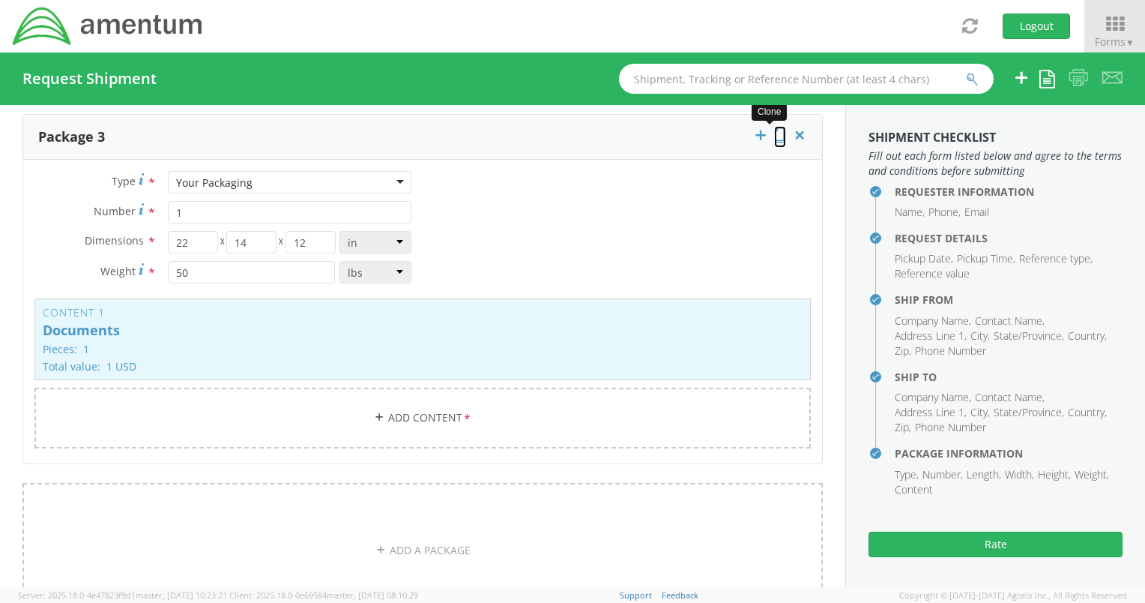
click at [774, 139] on icon at bounding box center [780, 134] width 12 height 15
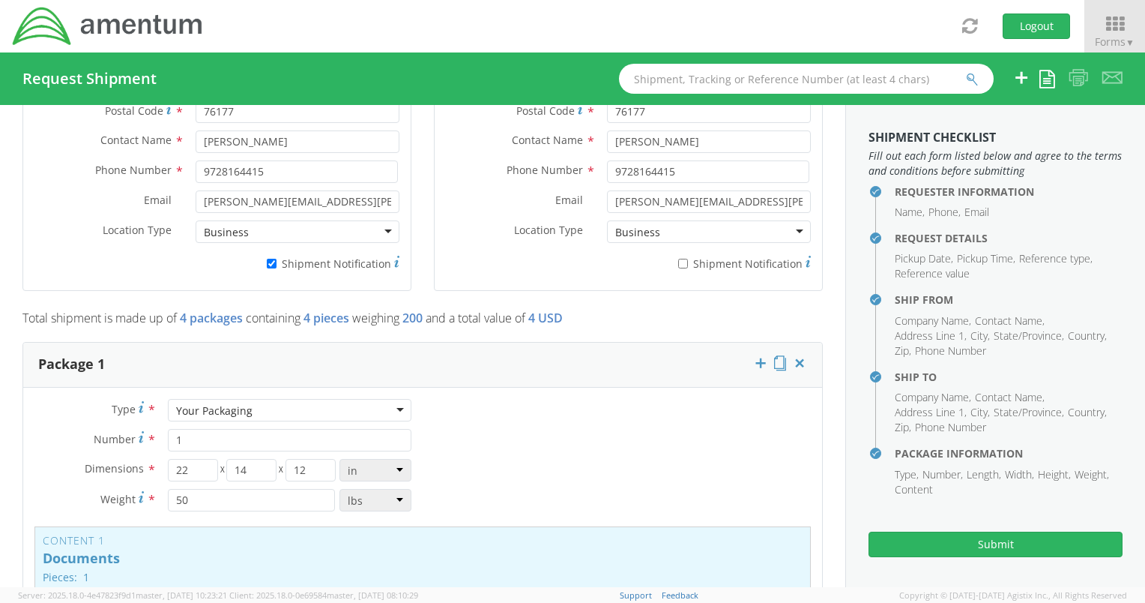
scroll to position [1050, 0]
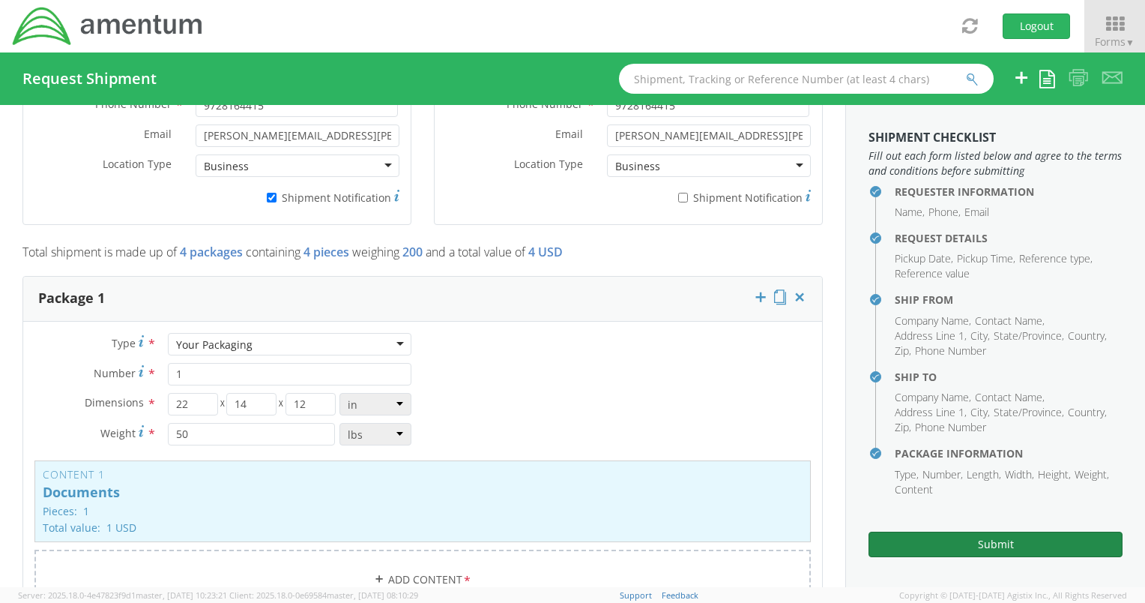
click at [1020, 544] on button "Submit" at bounding box center [996, 544] width 254 height 25
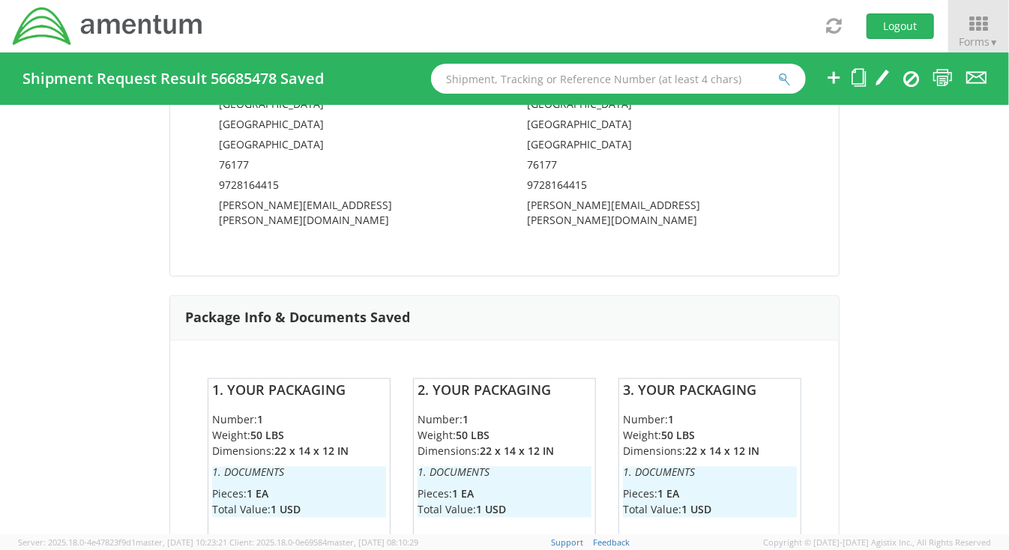
scroll to position [1050, 0]
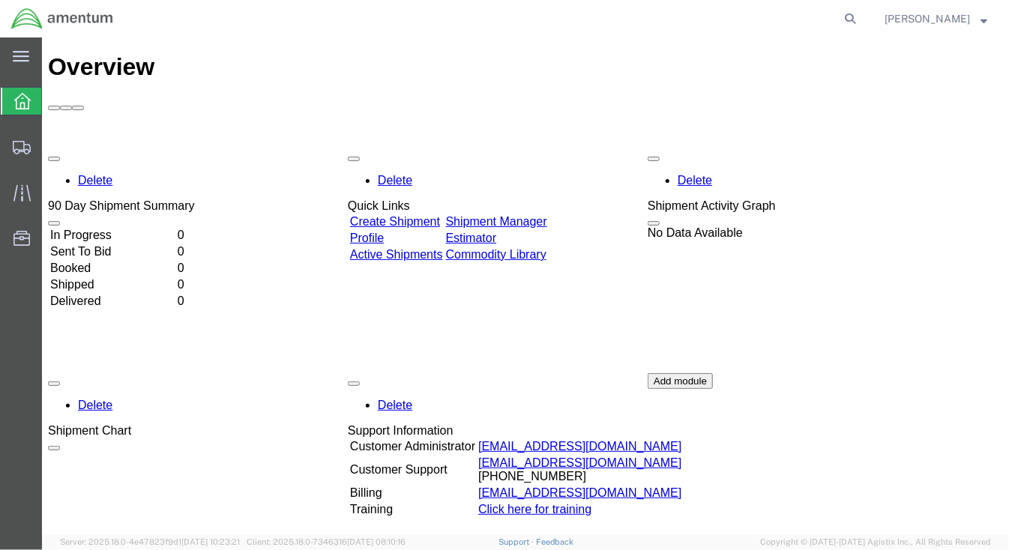
click at [556, 148] on div "Delete 90 Day Shipment Summary In Progress 0 Sent To Bid 0 Booked 0 Shipped 0 D…" at bounding box center [524, 373] width 955 height 450
click at [547, 214] on link "Shipment Manager" at bounding box center [495, 220] width 101 height 13
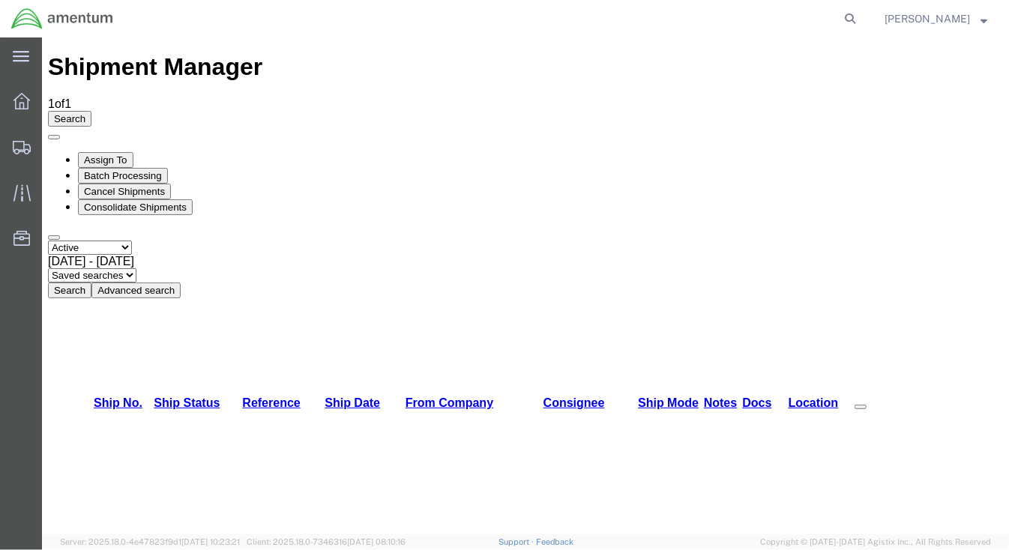
checkbox input "true"
click at [693, 240] on div "Select status Active All Shipments Approved Booked Canceled Delivered Denied Ne…" at bounding box center [524, 269] width 955 height 58
